Goal: Transaction & Acquisition: Subscribe to service/newsletter

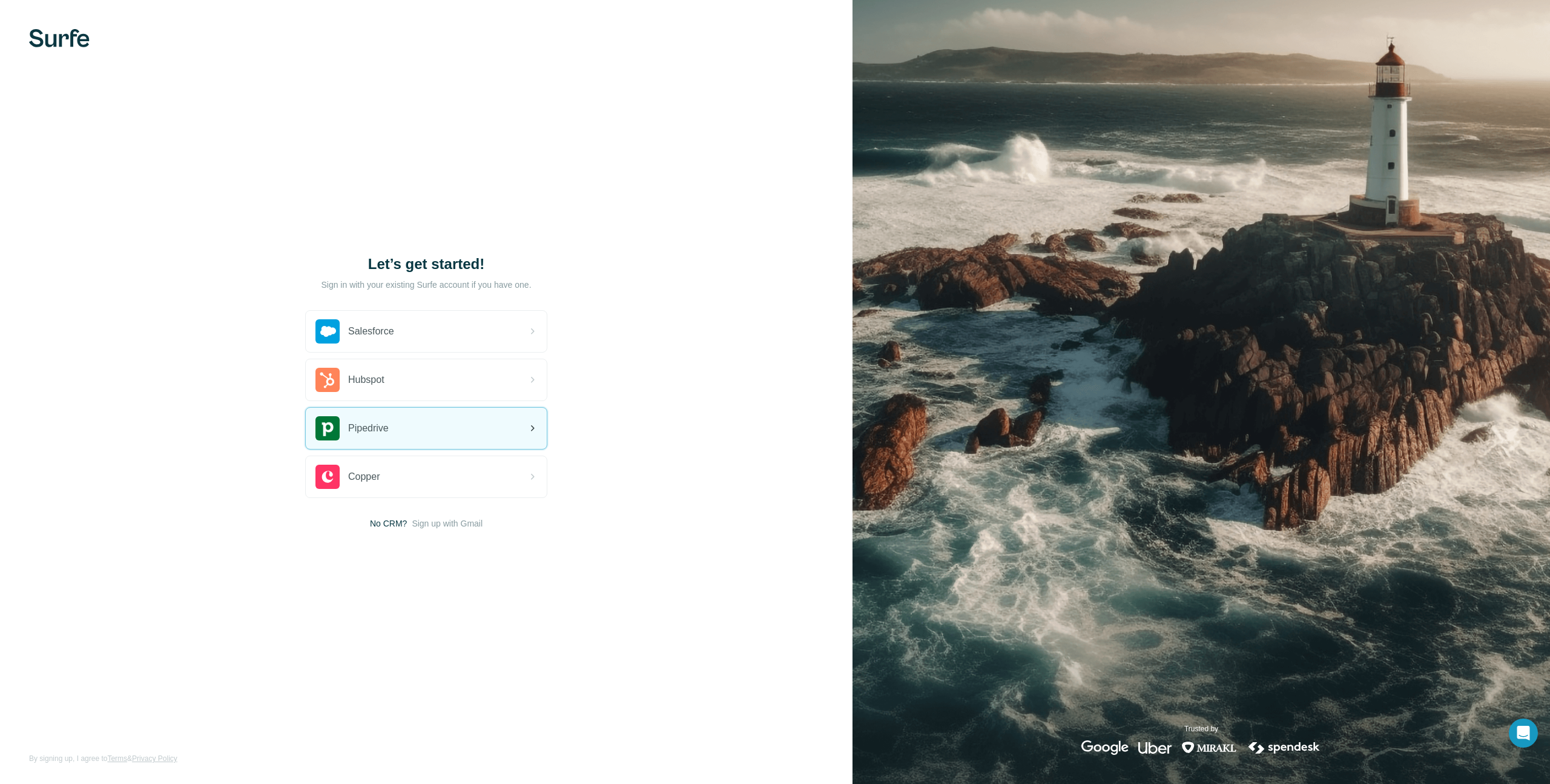
click at [491, 433] on div "Pipedrive" at bounding box center [426, 428] width 241 height 41
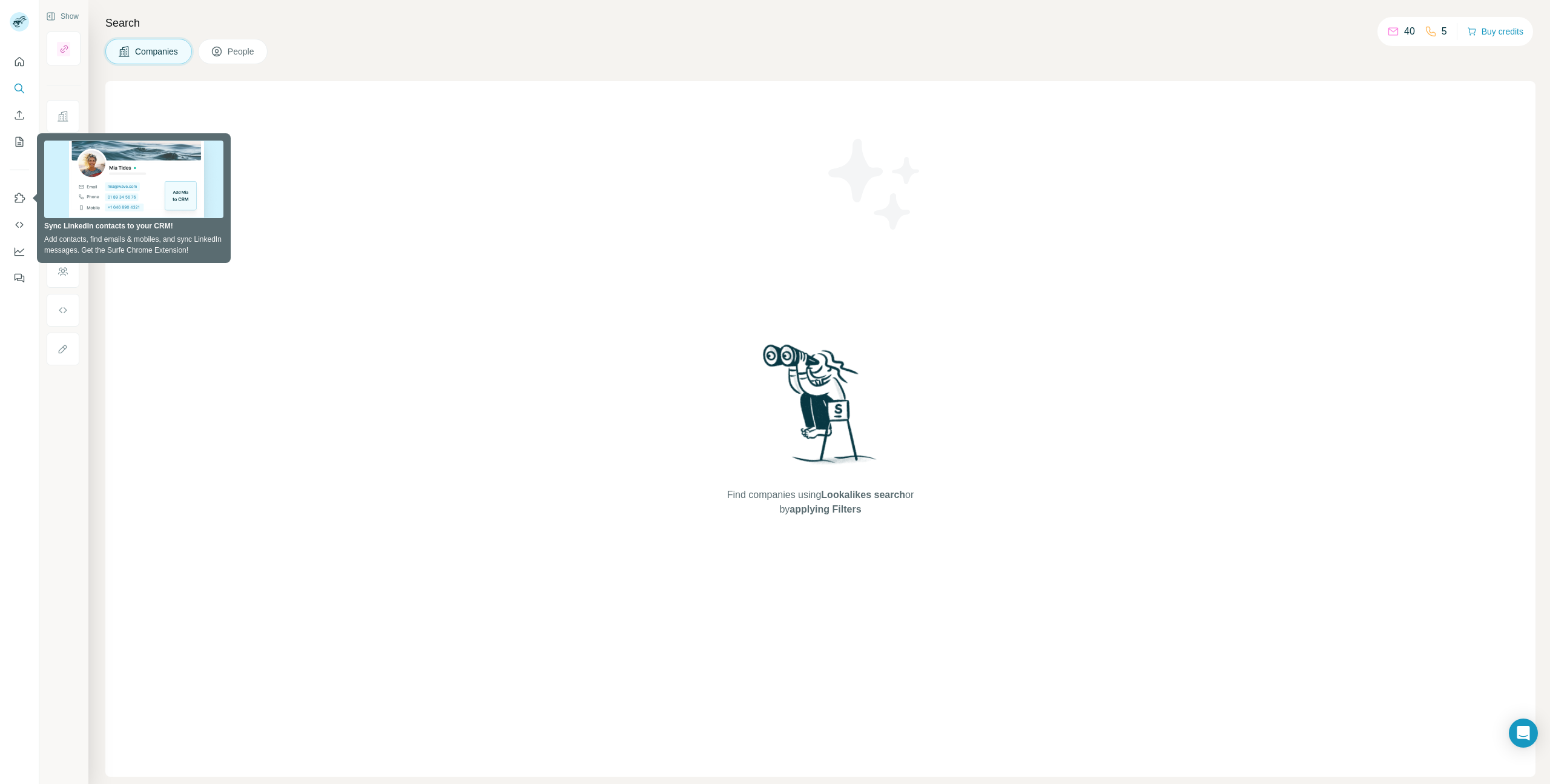
click at [457, 136] on div "Find companies using Lookalikes search or by applying Filters" at bounding box center [820, 428] width 1431 height 695
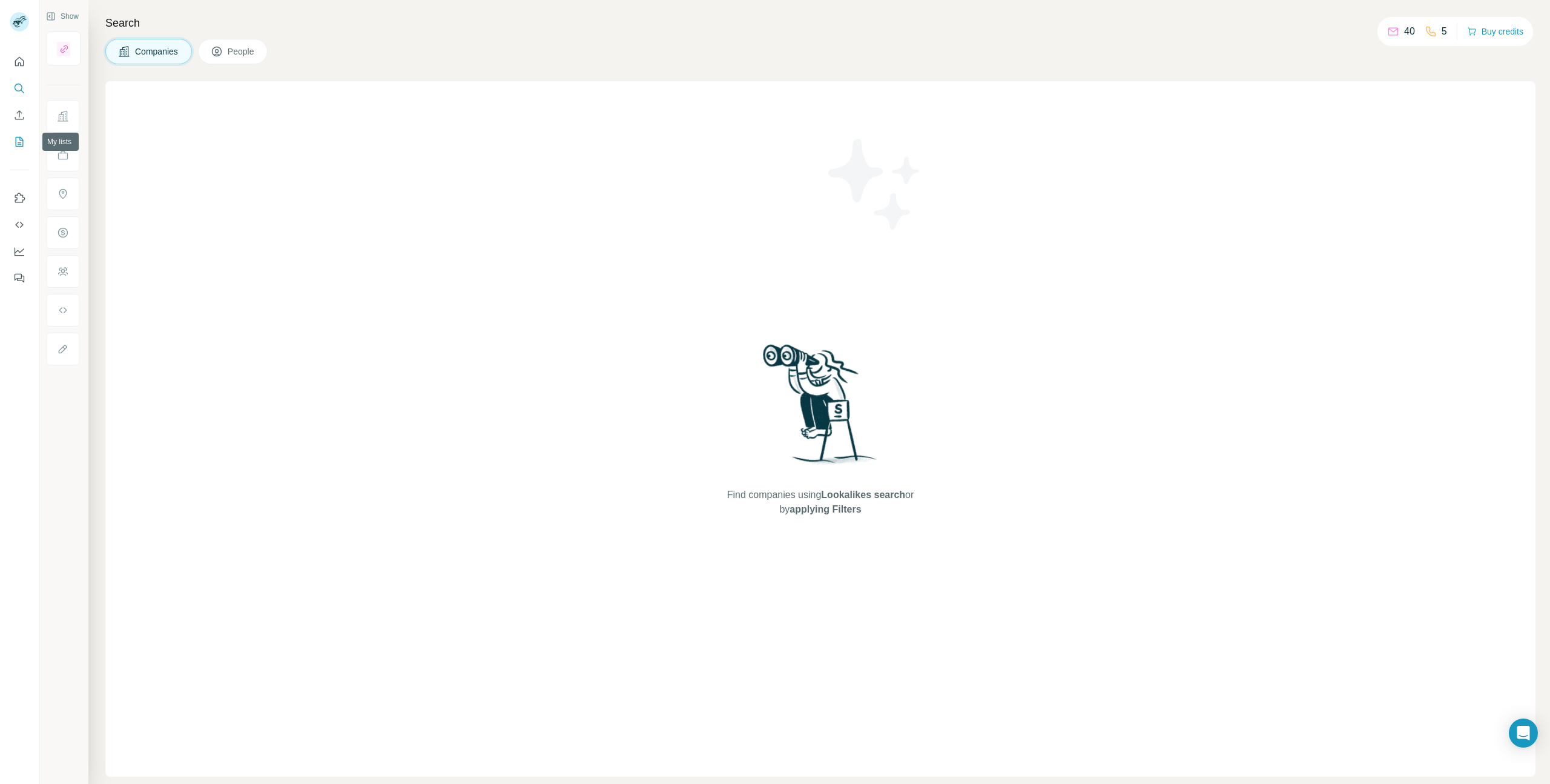
click at [21, 150] on button "My lists" at bounding box center [20, 141] width 20 height 22
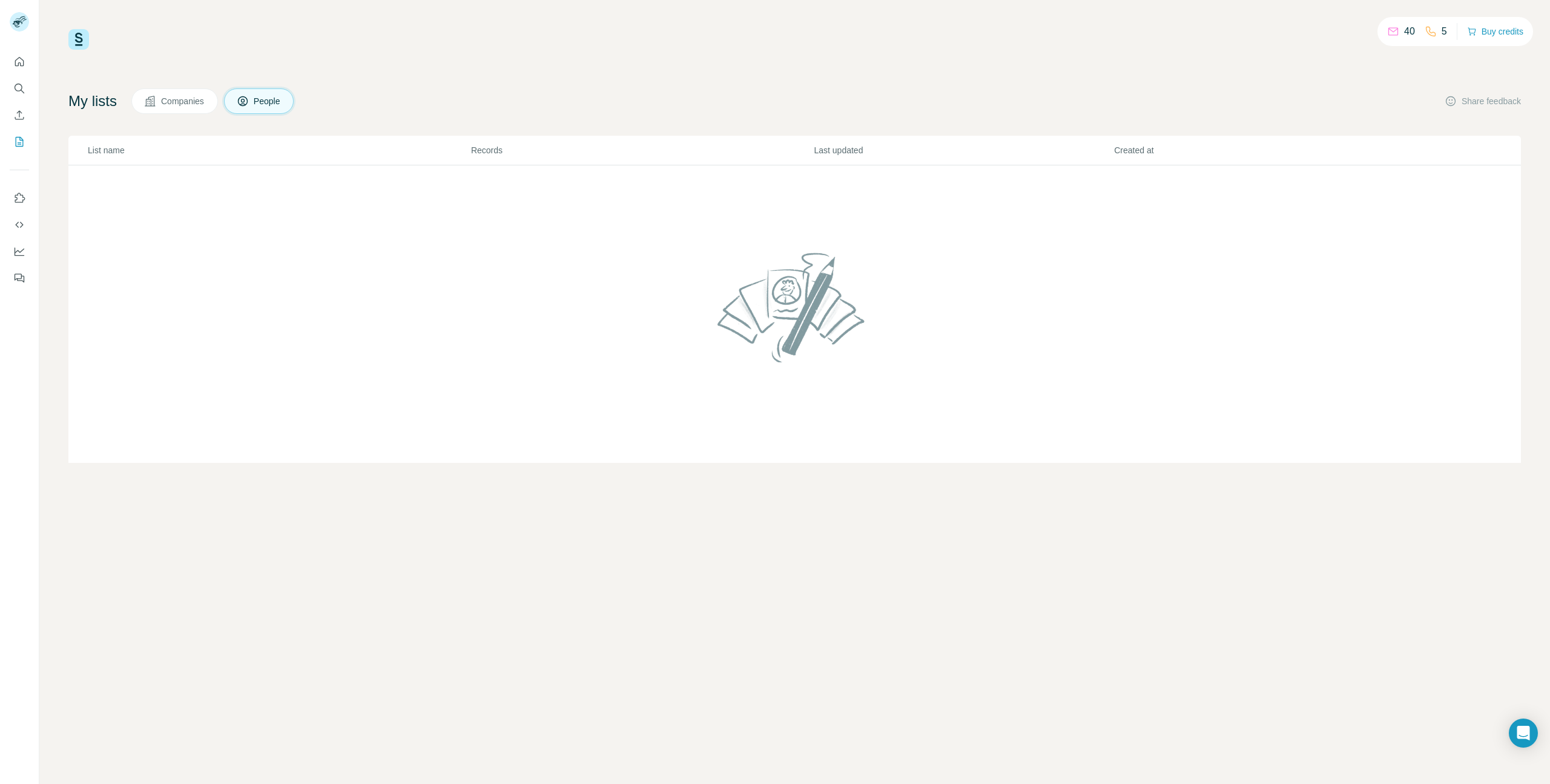
click at [470, 48] on div "40 5 Buy credits" at bounding box center [795, 39] width 1452 height 20
click at [1233, 65] on div "40 5 Buy credits My lists Companies People Share feedback List name Records Las…" at bounding box center [795, 246] width 1452 height 434
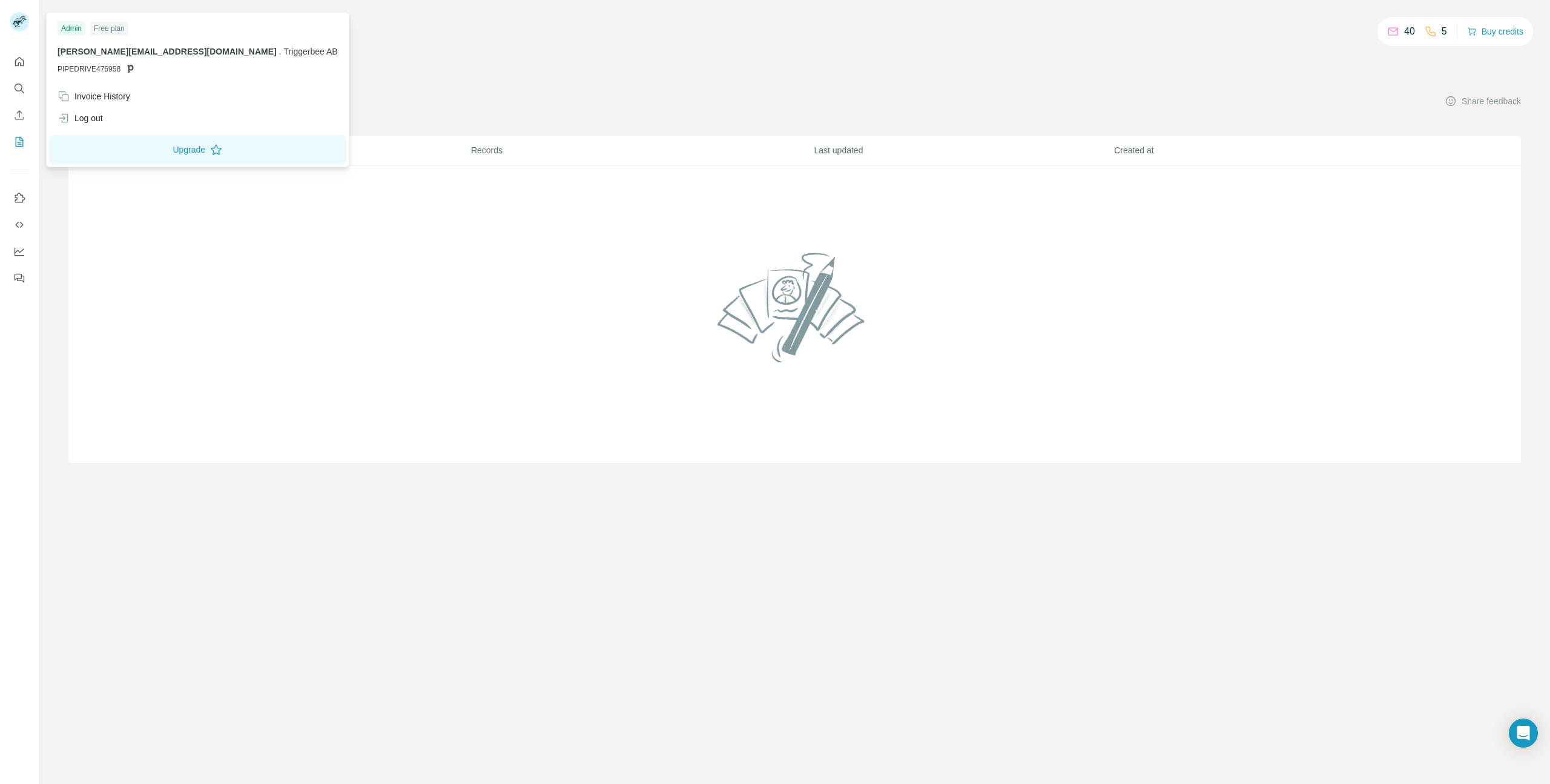
click at [17, 23] on img at bounding box center [20, 22] width 20 height 20
click at [308, 25] on div "40 5 Buy credits My lists Companies People Share feedback List name Records Las…" at bounding box center [795, 392] width 1511 height 784
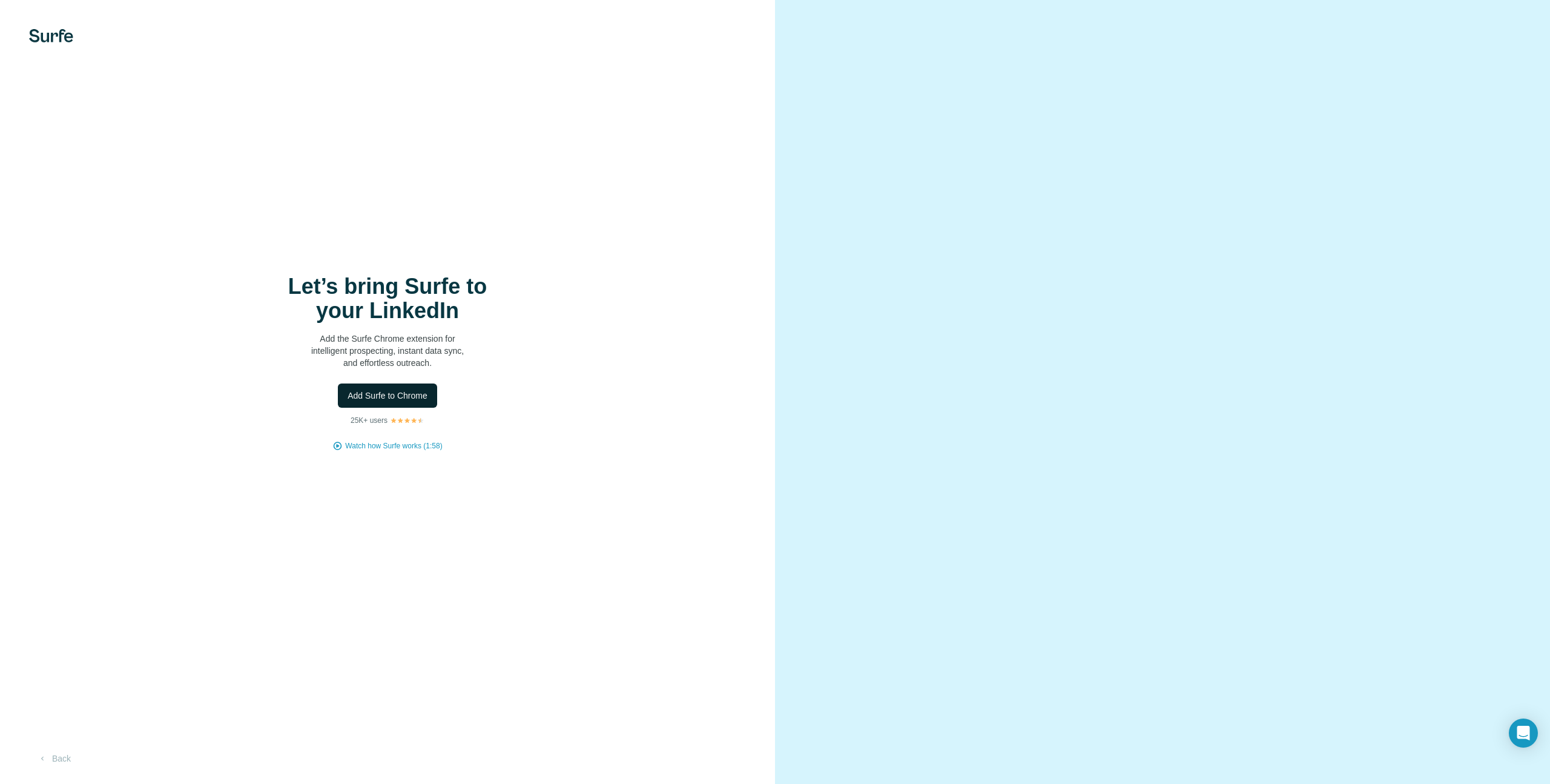
click at [385, 394] on span "Add Surfe to Chrome" at bounding box center [387, 395] width 80 height 12
click at [395, 389] on span "Add Surfe to Chrome" at bounding box center [387, 395] width 80 height 12
click at [413, 389] on span "Add Surfe to Chrome" at bounding box center [387, 395] width 80 height 12
